Goal: Register for event/course

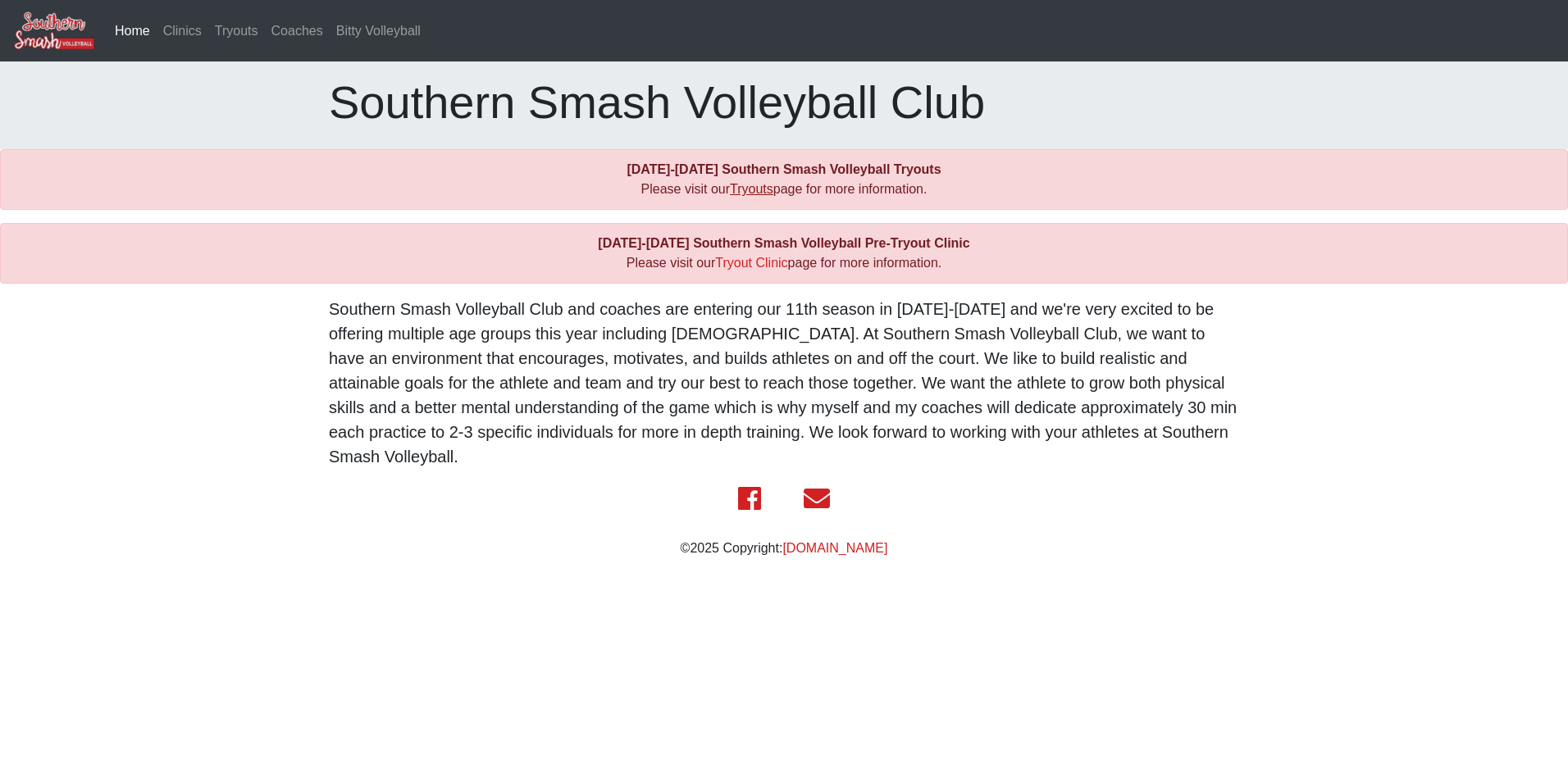
click at [760, 196] on link "Tryouts" at bounding box center [751, 189] width 43 height 14
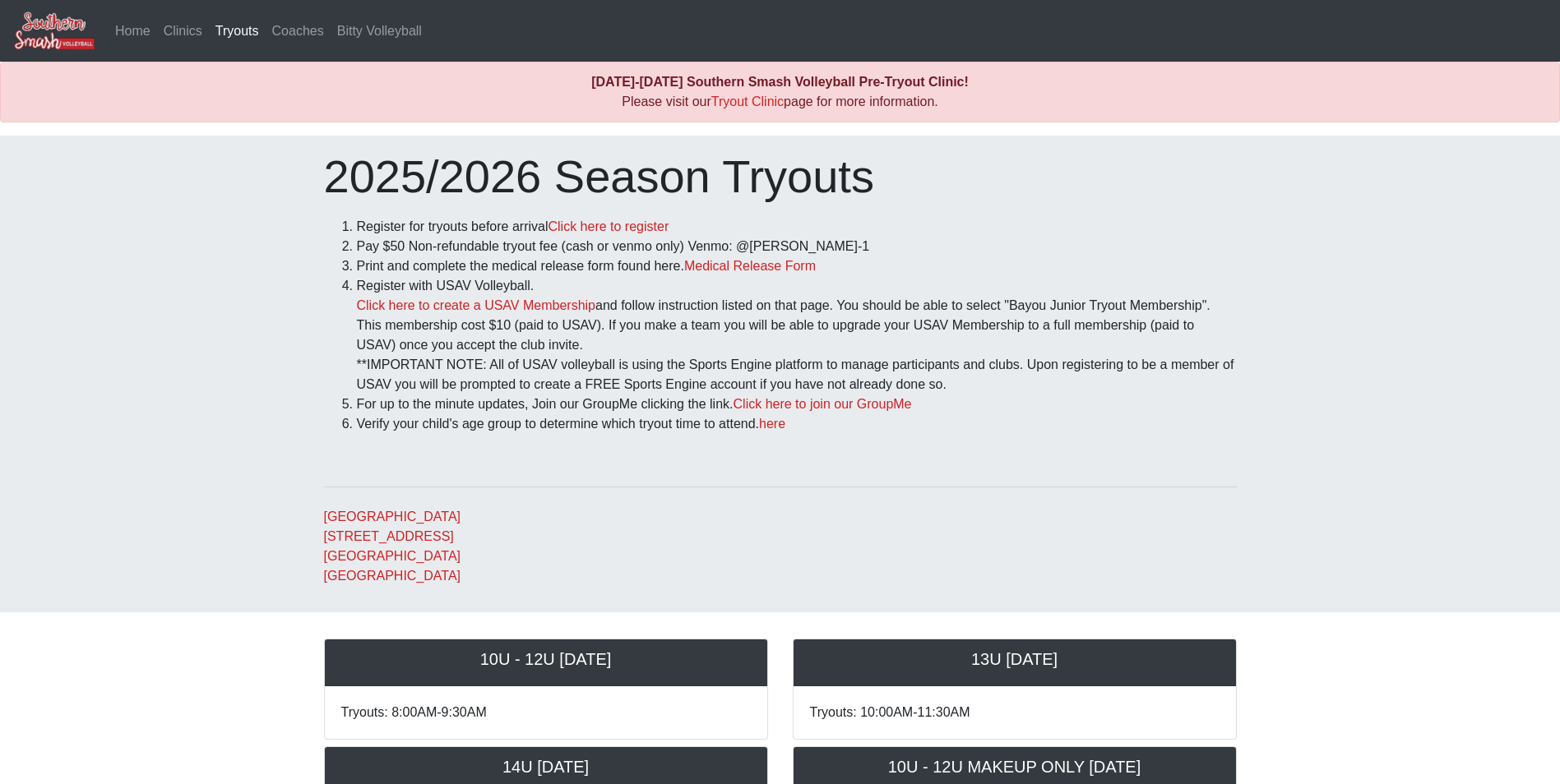
click at [1292, 271] on div "2025/2026 Season Tryouts Register for tryouts before arrival Click here to regi…" at bounding box center [780, 373] width 1560 height 477
click at [835, 328] on li "Register with USAV Volleyball. Click here to create a USAV Membership and follo…" at bounding box center [796, 336] width 880 height 118
click at [616, 228] on link "Click here to register" at bounding box center [608, 226] width 121 height 14
click at [769, 267] on link "Medical Release Form" at bounding box center [750, 266] width 131 height 14
click at [620, 425] on li "Verify your child's age group to determine which tryout time to attend. here" at bounding box center [796, 425] width 880 height 20
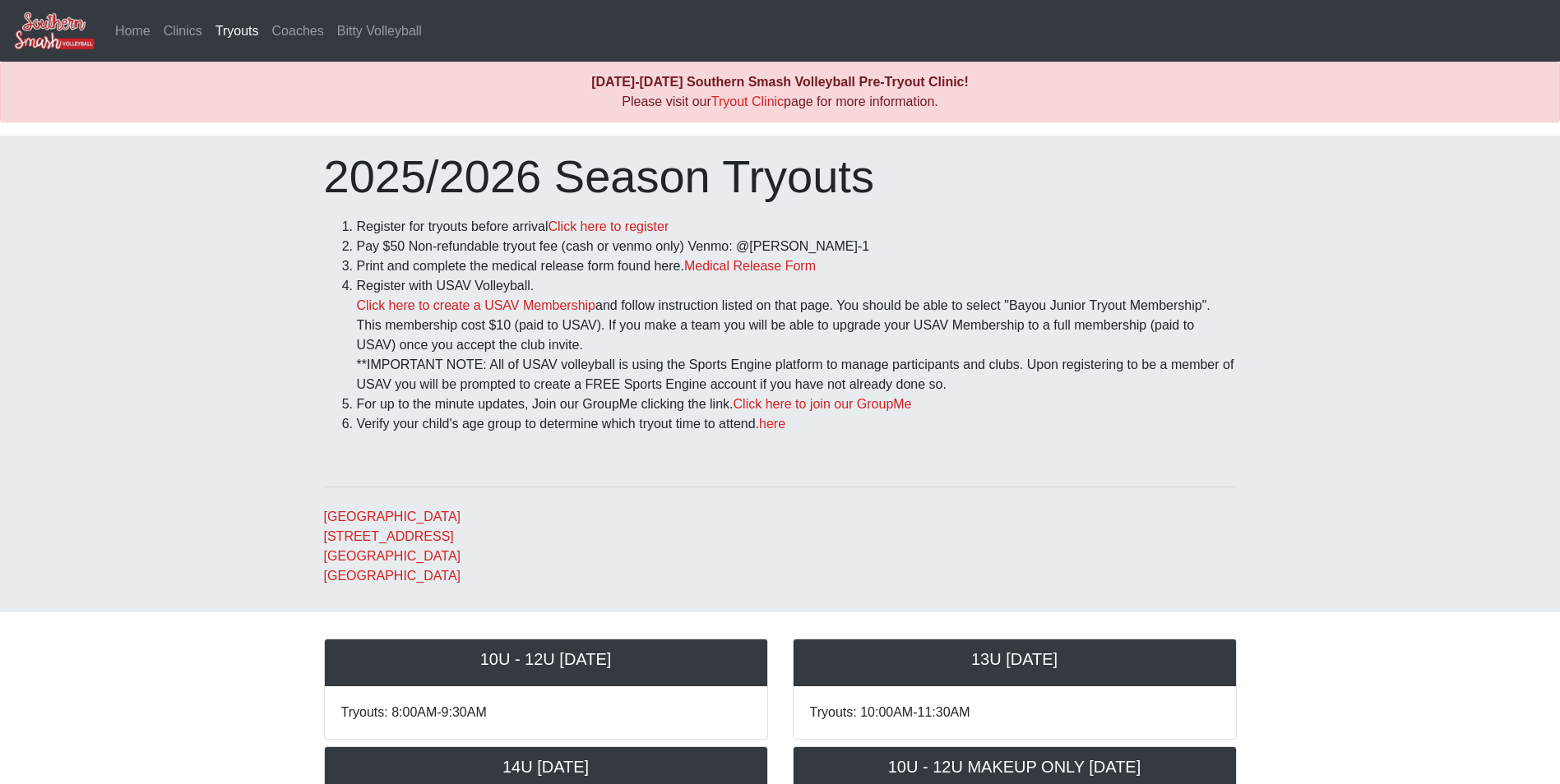
click at [839, 248] on li "Pay $50 Non-refundable tryout fee (cash or venmo only) Venmo: @Natalie-Barca-1" at bounding box center [796, 247] width 880 height 20
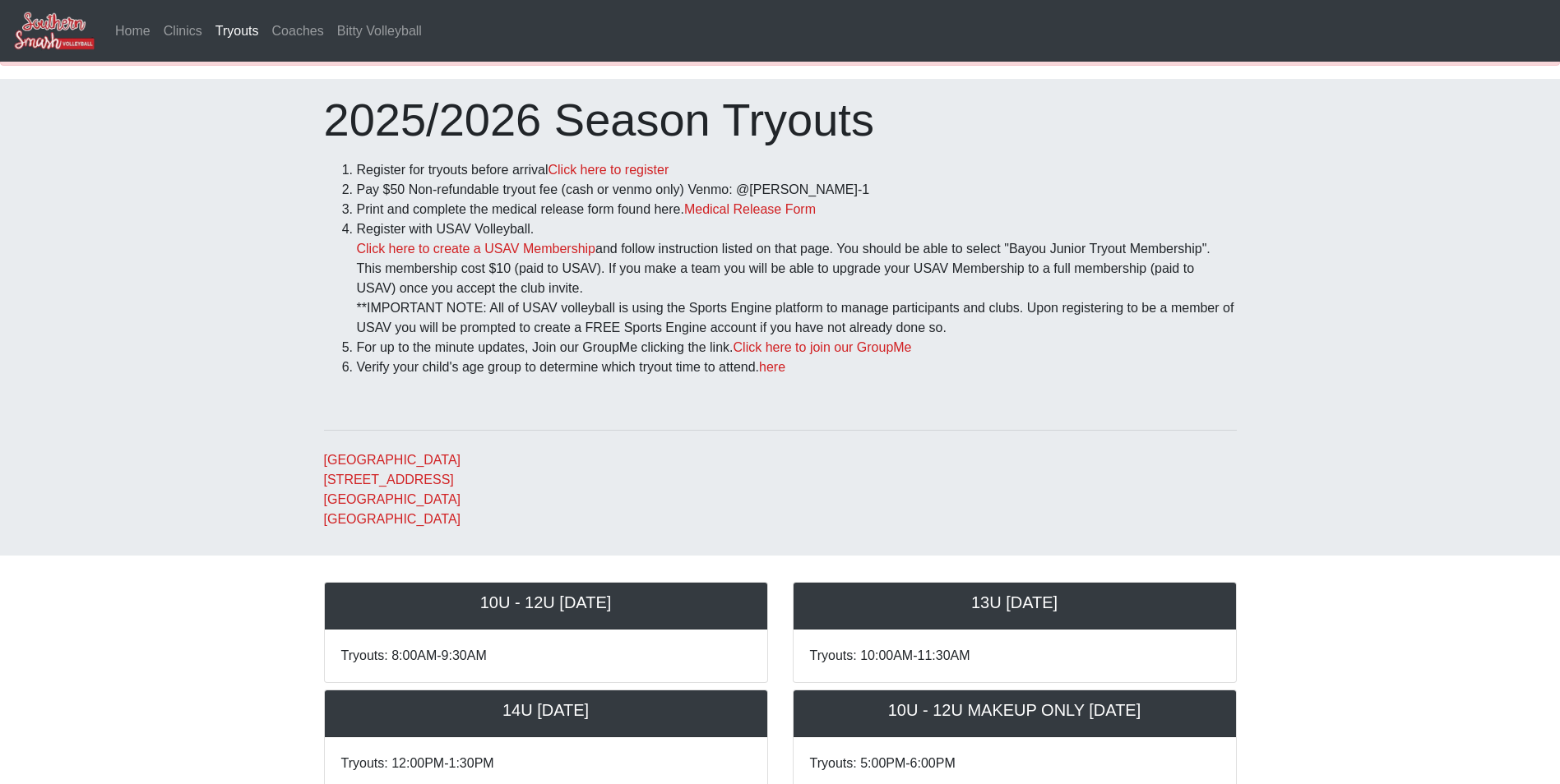
scroll to position [82, 0]
